Goal: Use online tool/utility: Utilize a website feature to perform a specific function

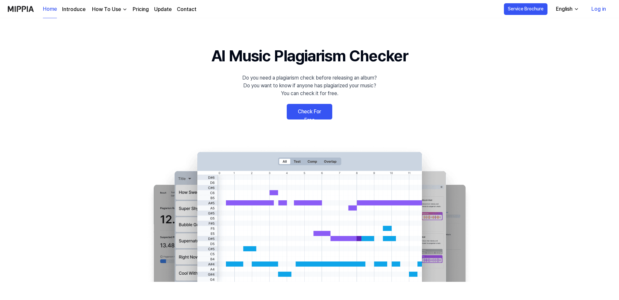
click at [306, 113] on link "Check For Free" at bounding box center [309, 112] width 45 height 16
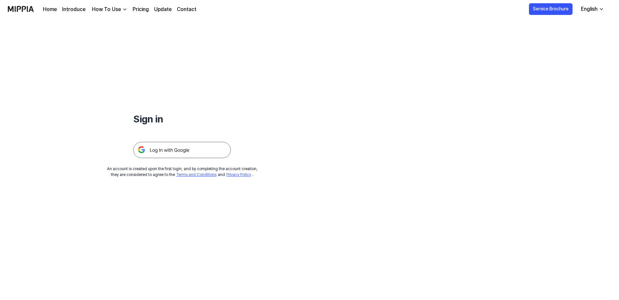
click at [170, 154] on img at bounding box center [181, 150] width 97 height 16
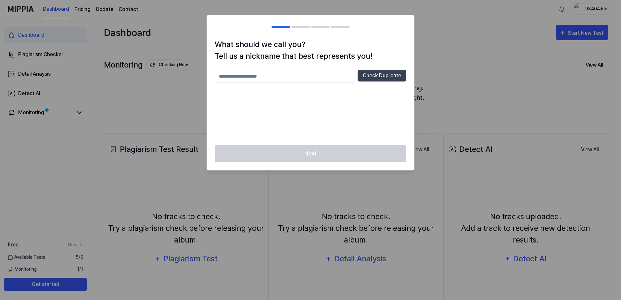
click at [243, 78] on input "text" at bounding box center [285, 76] width 140 height 13
type input "*****"
click at [369, 74] on button "Check Duplicate" at bounding box center [382, 76] width 49 height 12
drag, startPoint x: 288, startPoint y: 78, endPoint x: 123, endPoint y: 103, distance: 166.6
click at [128, 103] on body "Dashboard Pricing Update Contact 98404ddd Dashboard Plagiarism Checker Detail A…" at bounding box center [310, 150] width 621 height 300
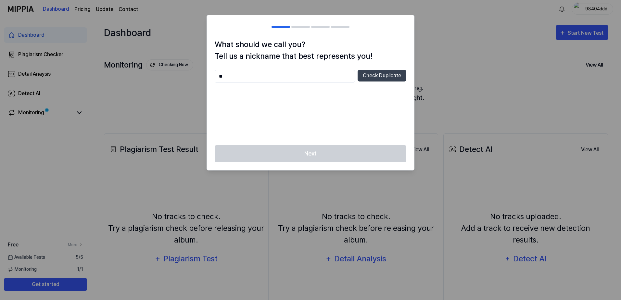
type input "*"
type input "**********"
click at [388, 75] on button "Check Duplicate" at bounding box center [382, 76] width 49 height 12
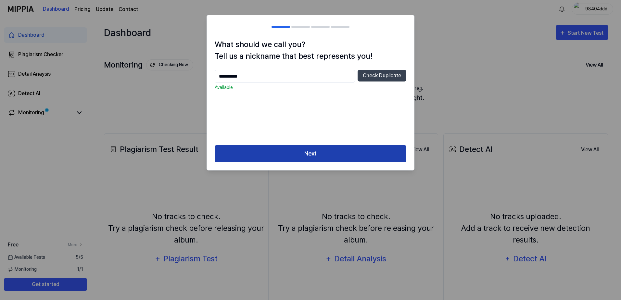
click at [342, 150] on button "Next" at bounding box center [311, 153] width 192 height 17
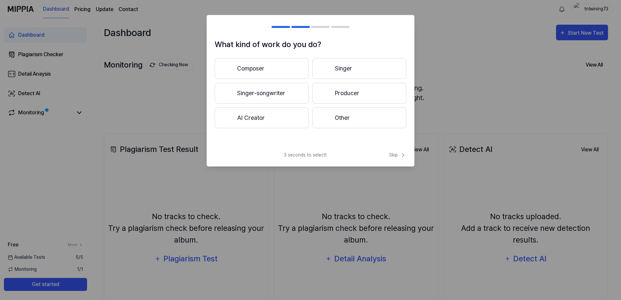
click at [348, 65] on button "Singer" at bounding box center [360, 68] width 94 height 21
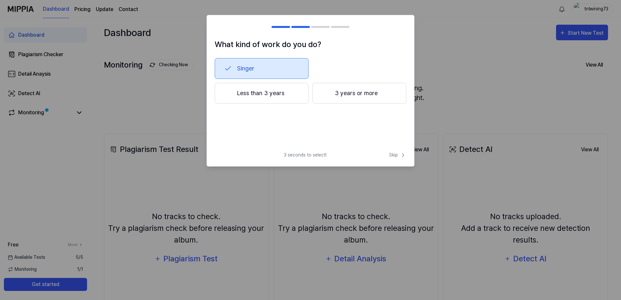
click at [265, 98] on button "Less than 3 years" at bounding box center [262, 93] width 94 height 21
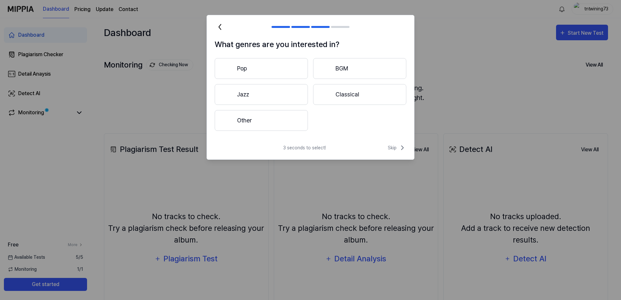
click at [255, 121] on button "Other" at bounding box center [261, 120] width 93 height 21
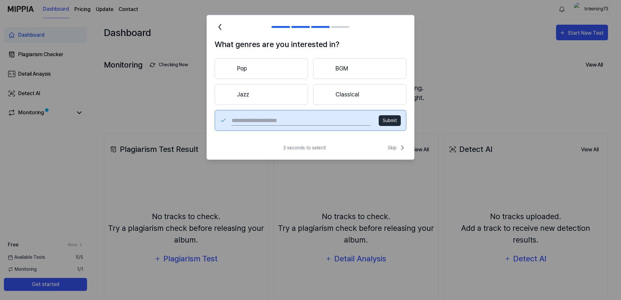
click at [293, 122] on input "text" at bounding box center [301, 120] width 139 height 10
type input "*******"
click at [394, 118] on button "Submit" at bounding box center [390, 120] width 22 height 11
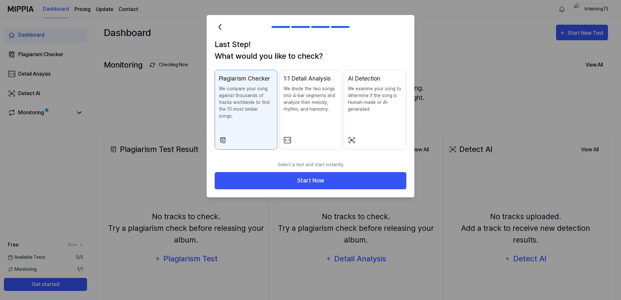
click at [380, 105] on p "We examine your song to determine if the song is Human-made or AI-generated." at bounding box center [375, 98] width 54 height 27
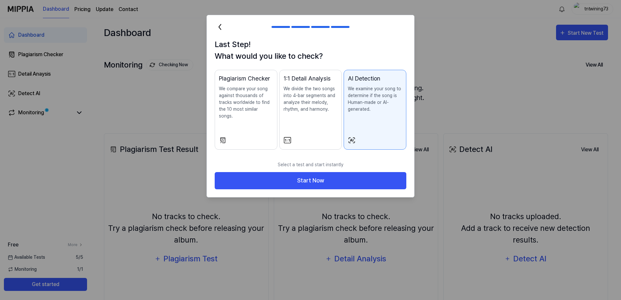
click at [245, 117] on div "Plagiarism Checker We compare your song against thousands of tracks worldwide t…" at bounding box center [246, 103] width 54 height 58
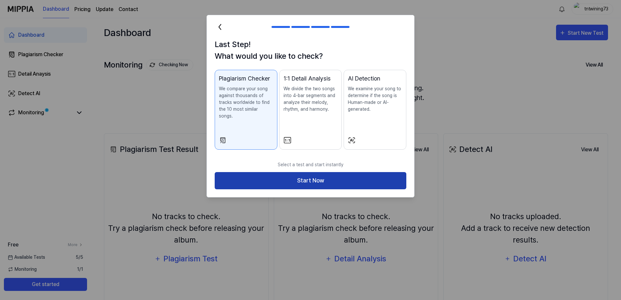
click at [306, 172] on button "Start Now" at bounding box center [311, 180] width 192 height 17
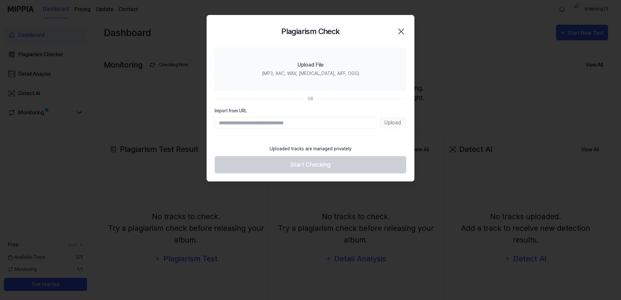
click at [397, 32] on icon "button" at bounding box center [401, 31] width 10 height 10
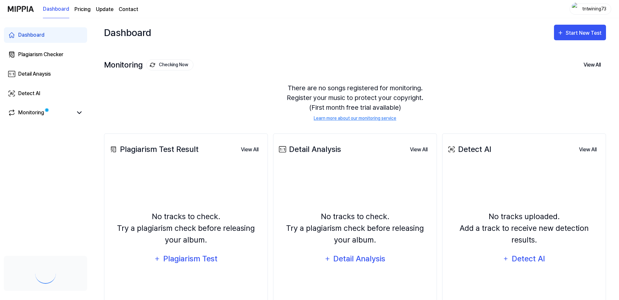
drag, startPoint x: 0, startPoint y: 0, endPoint x: 241, endPoint y: 53, distance: 246.9
click at [31, 97] on div "Detect AI" at bounding box center [29, 94] width 22 height 8
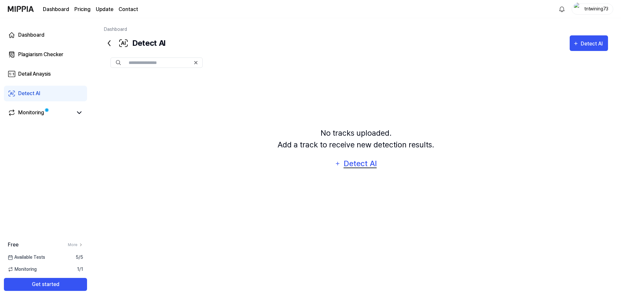
click at [358, 165] on div "Detect AI" at bounding box center [360, 164] width 35 height 12
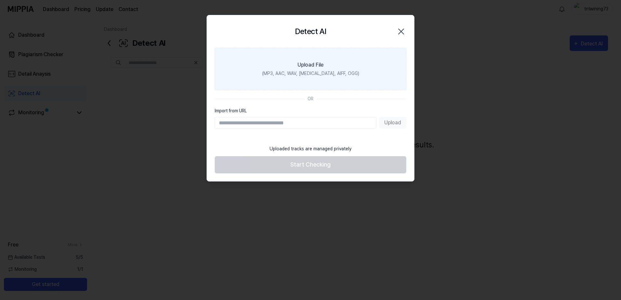
click at [318, 75] on div "(MP3, AAC, WAV, FLAC, AIFF, OGG)" at bounding box center [310, 73] width 97 height 7
click at [0, 0] on input "Upload File (MP3, AAC, WAV, FLAC, AIFF, OGG)" at bounding box center [0, 0] width 0 height 0
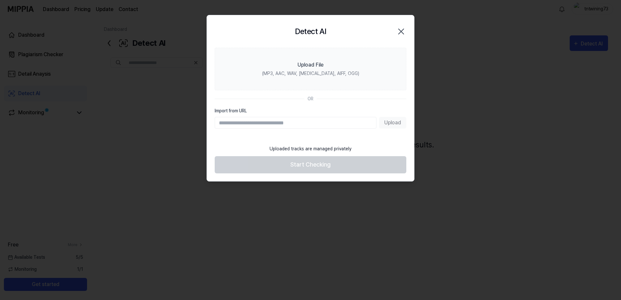
click at [402, 32] on icon "button" at bounding box center [401, 31] width 10 height 10
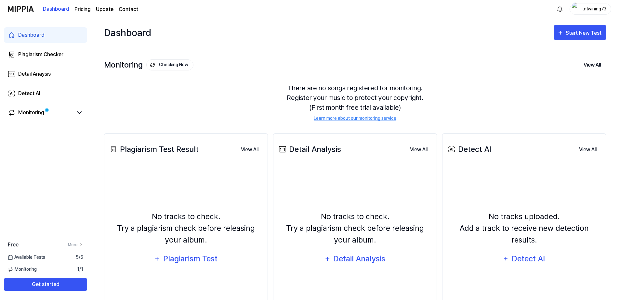
drag, startPoint x: 261, startPoint y: 90, endPoint x: 265, endPoint y: 87, distance: 5.4
